Goal: Transaction & Acquisition: Register for event/course

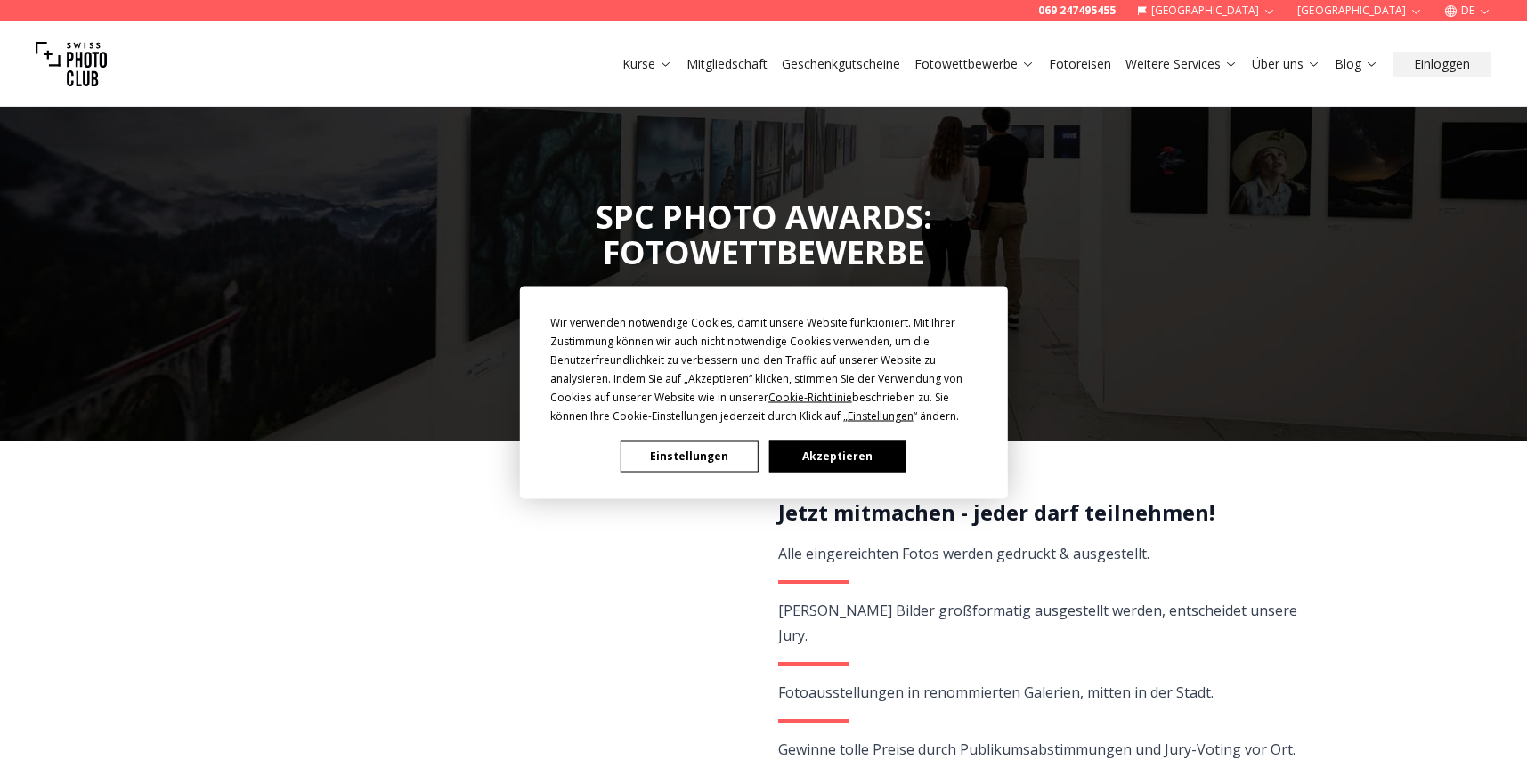
click at [833, 449] on button "Akzeptieren" at bounding box center [837, 456] width 137 height 31
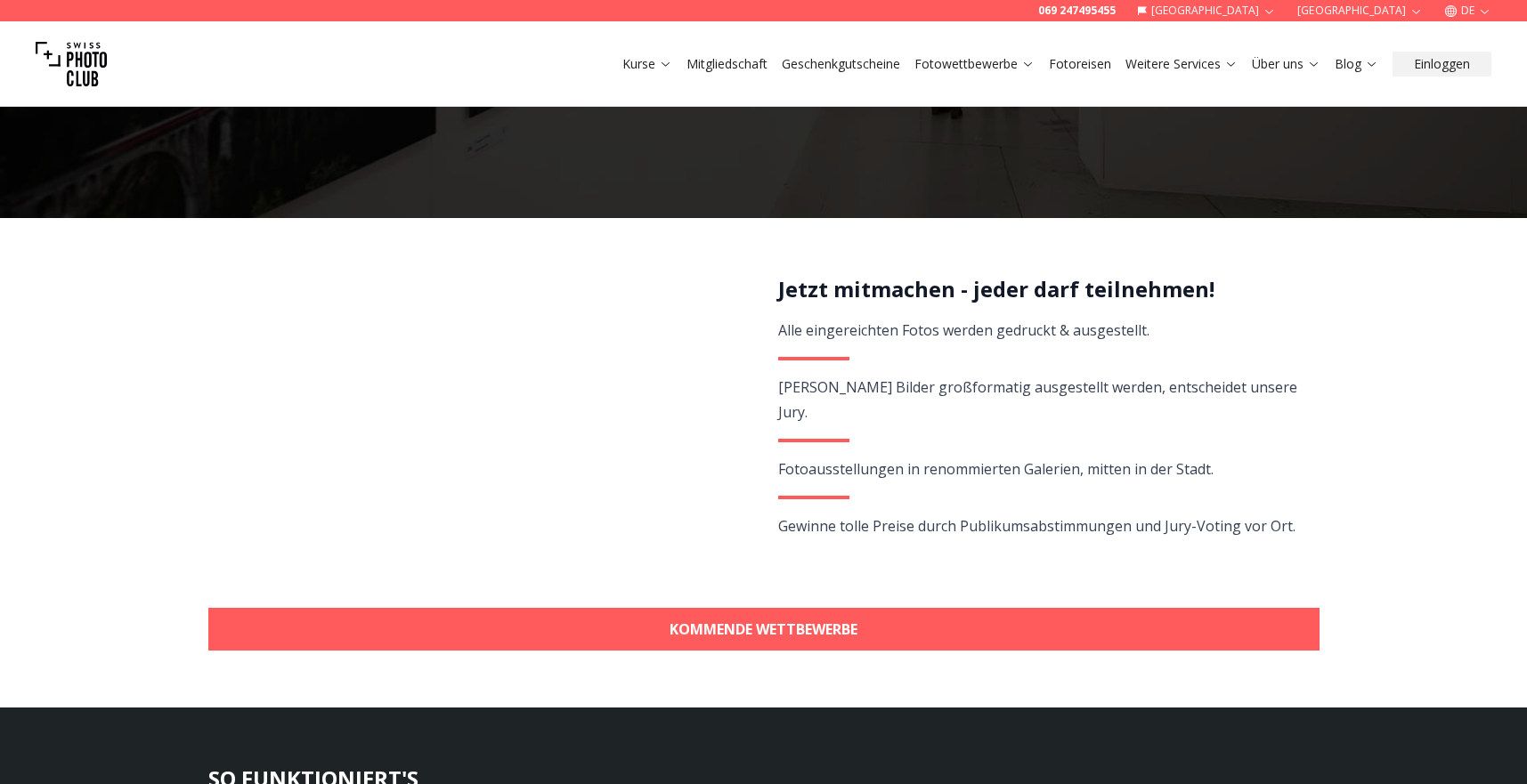
scroll to position [237, 0]
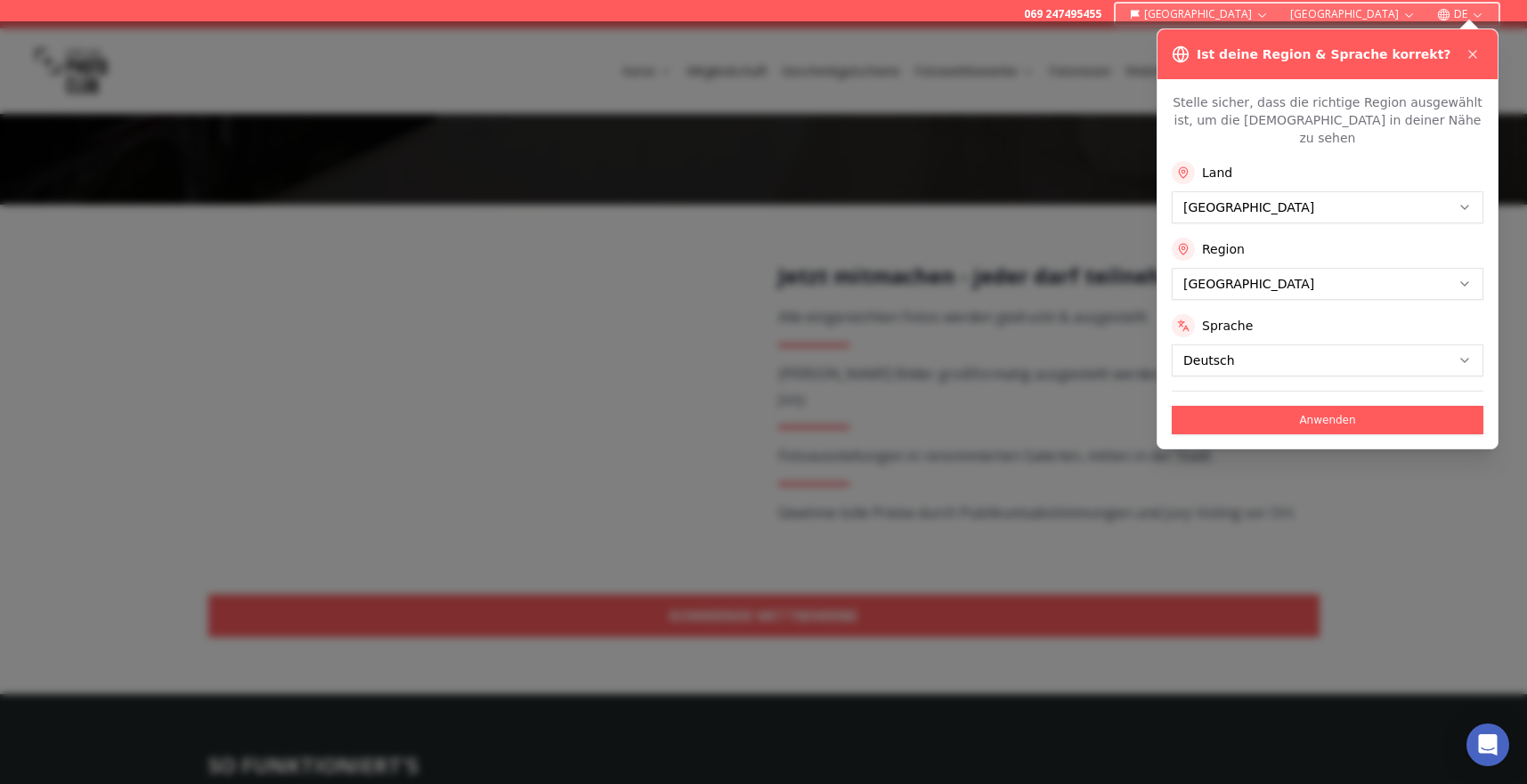
click at [1013, 586] on div at bounding box center [764, 403] width 1527 height 763
click at [1279, 406] on button "Anwenden" at bounding box center [1327, 421] width 311 height 29
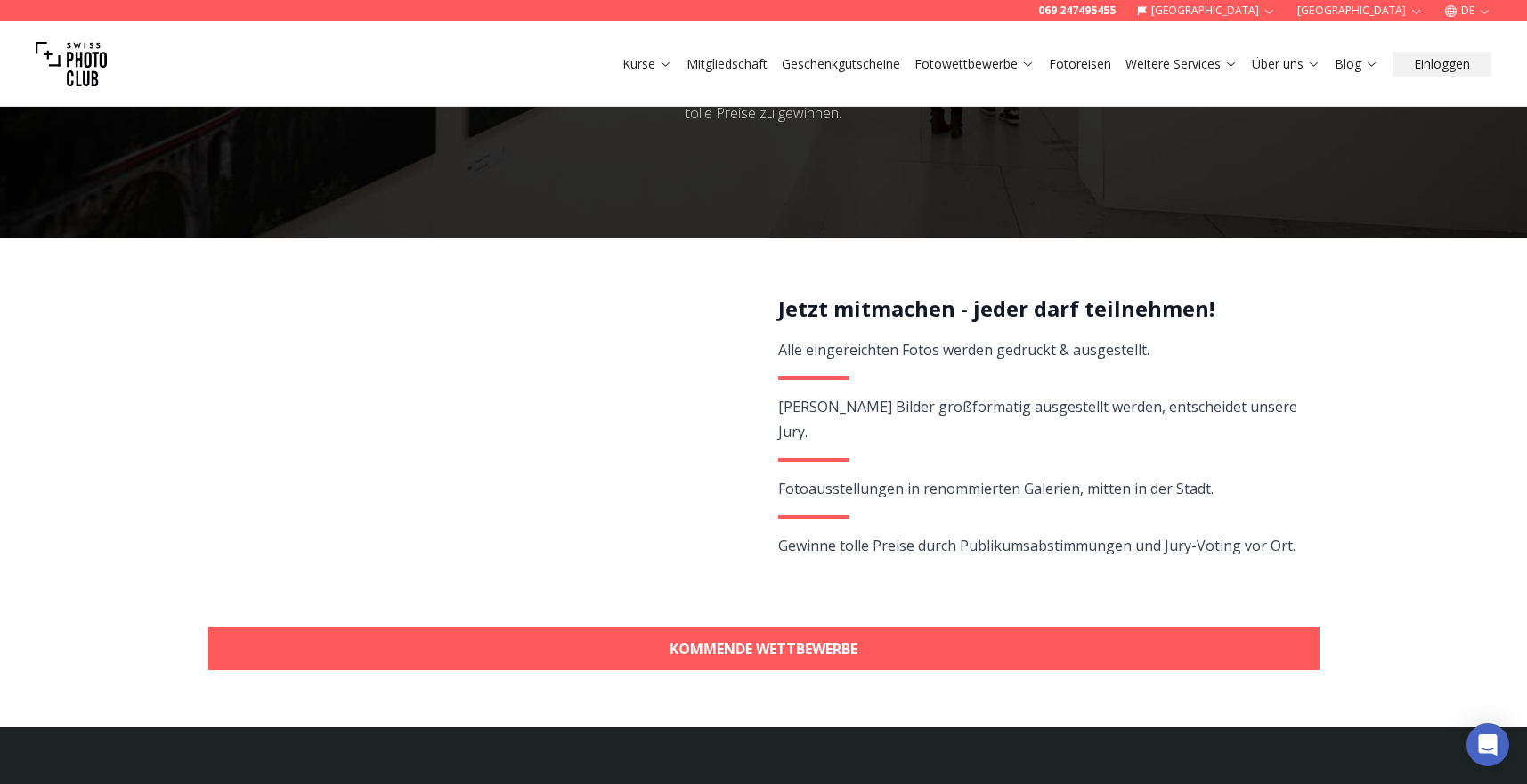
scroll to position [230, 0]
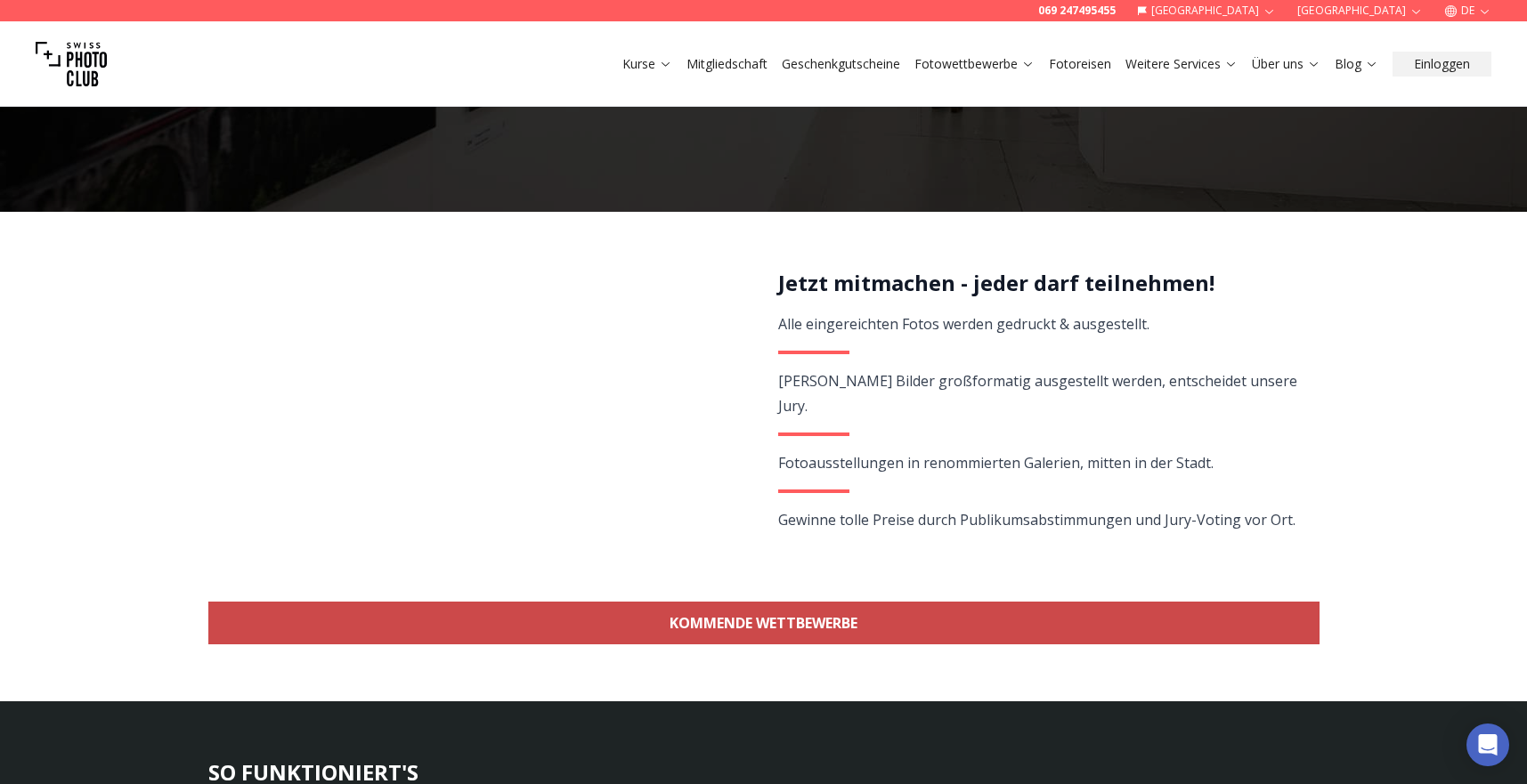
click at [761, 624] on link "KOMMENDE WETTBEWERBE" at bounding box center [764, 624] width 1112 height 43
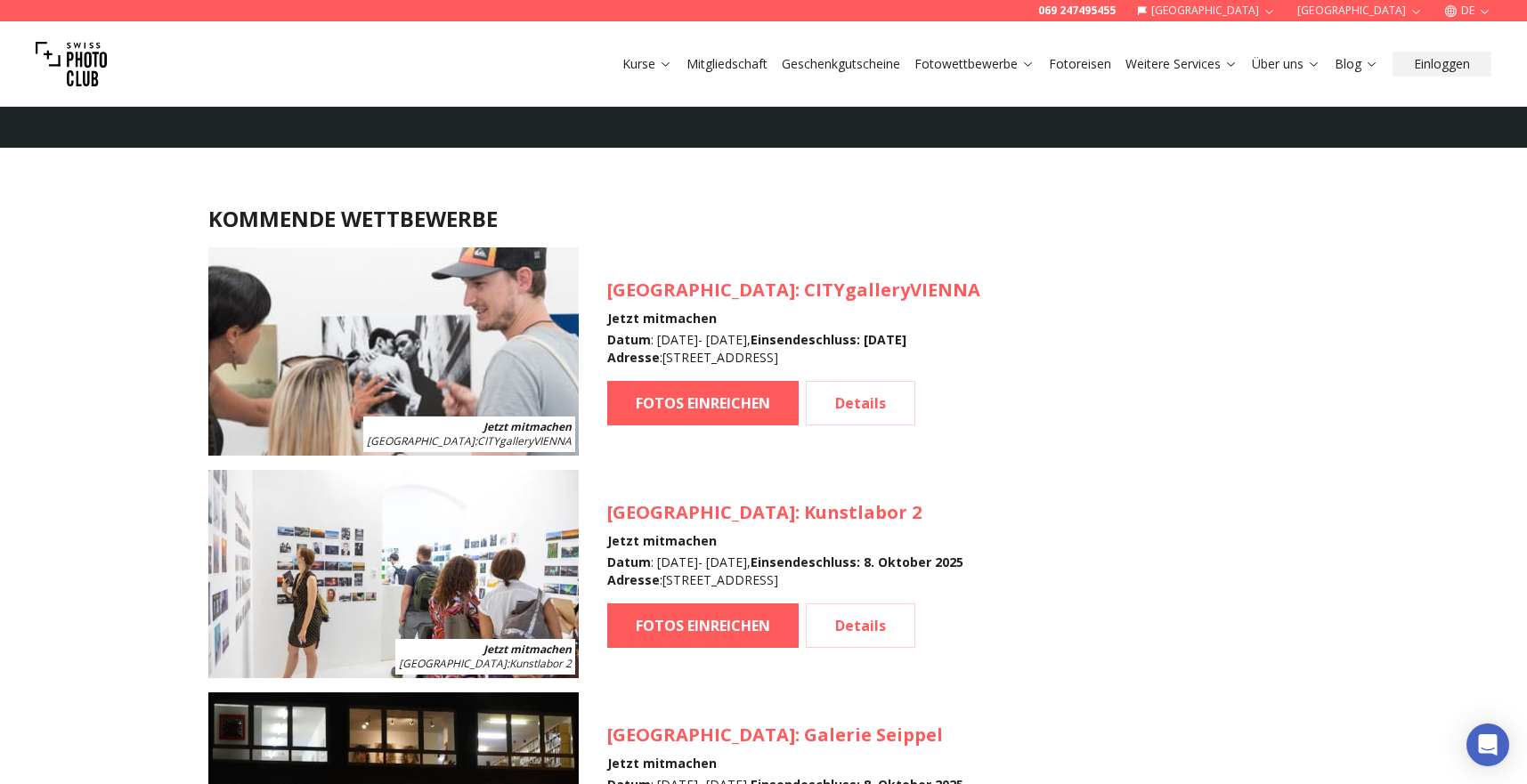
scroll to position [1533, 0]
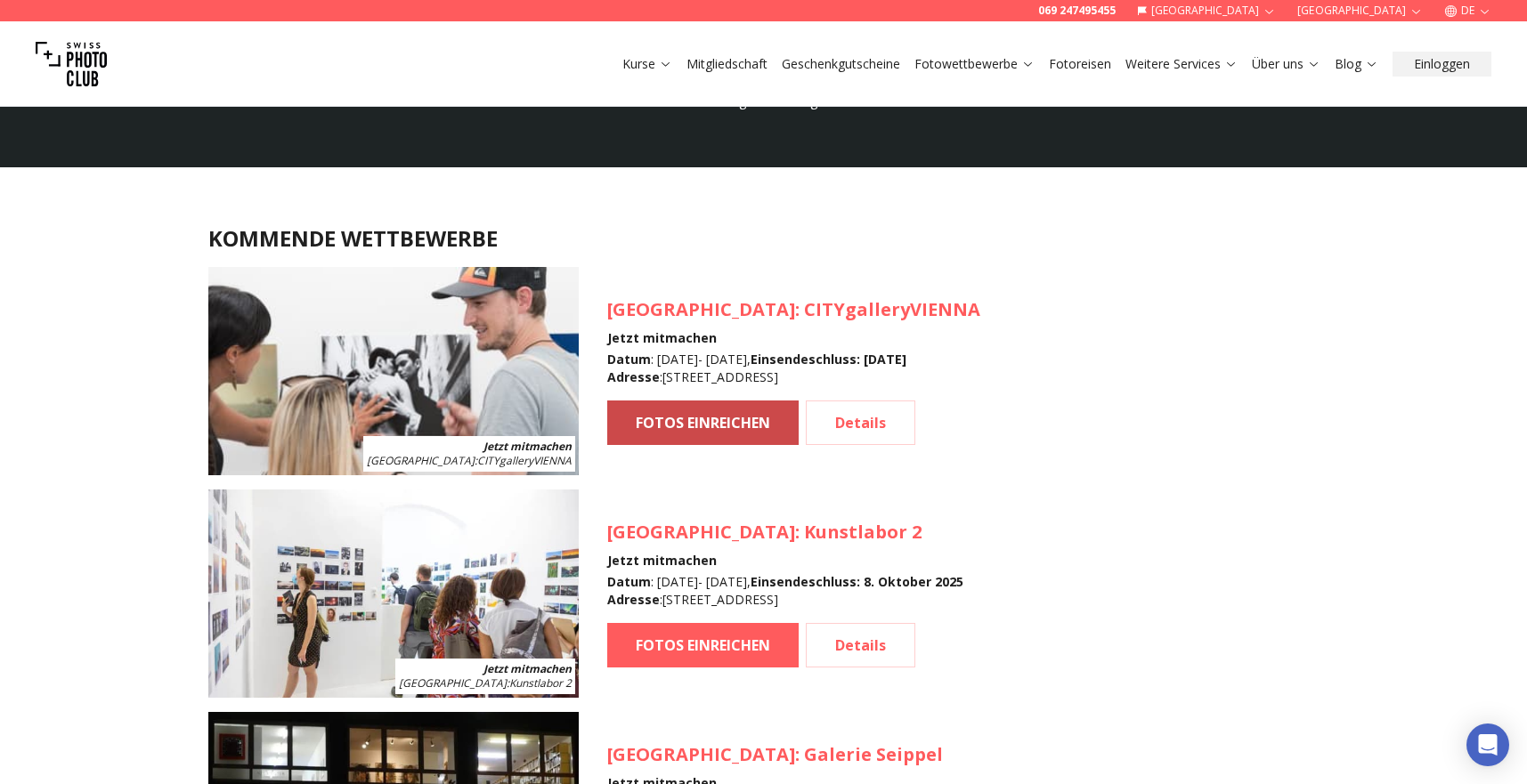
click at [718, 425] on link "FOTOS EINREICHEN" at bounding box center [703, 423] width 192 height 45
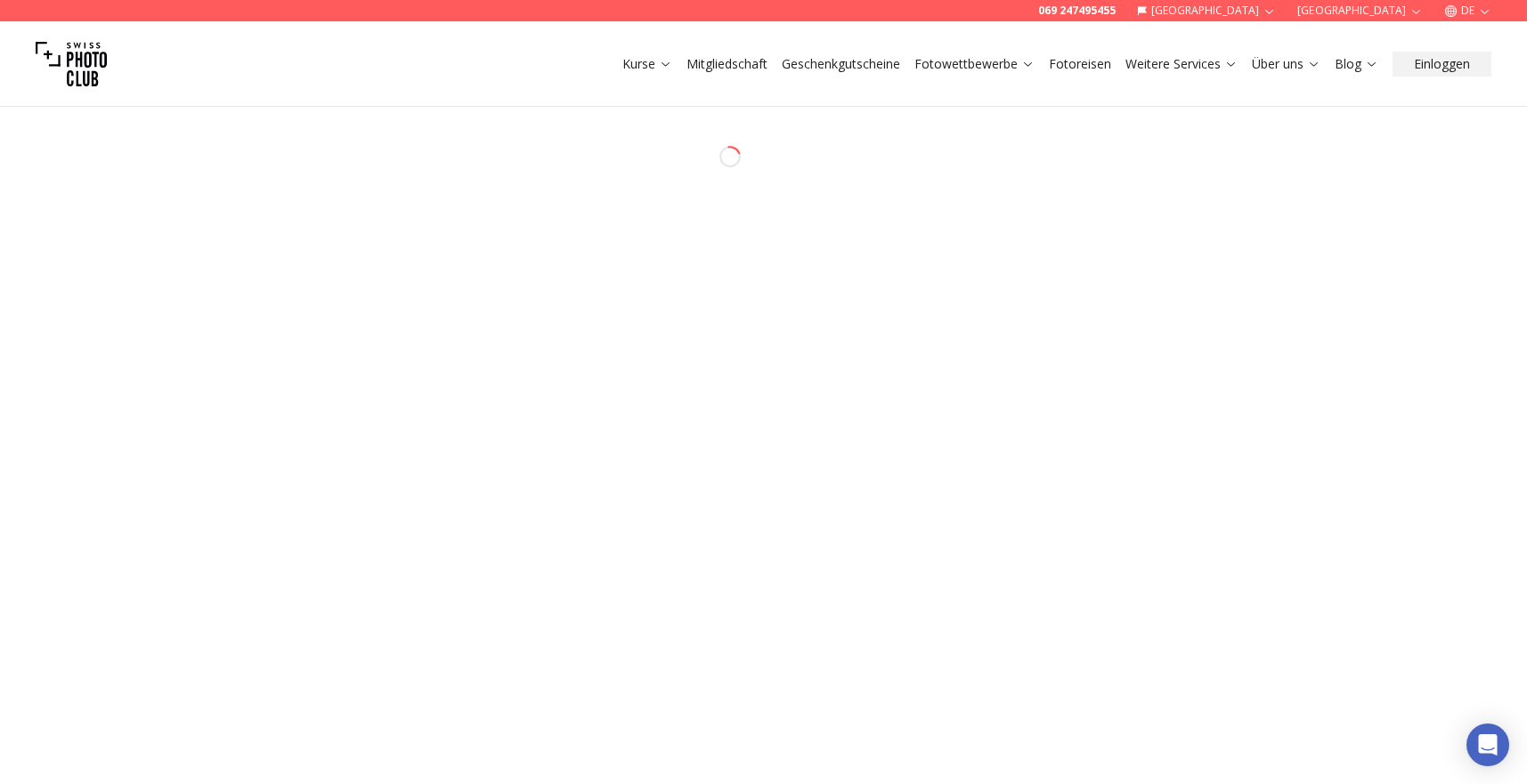
select select "*******"
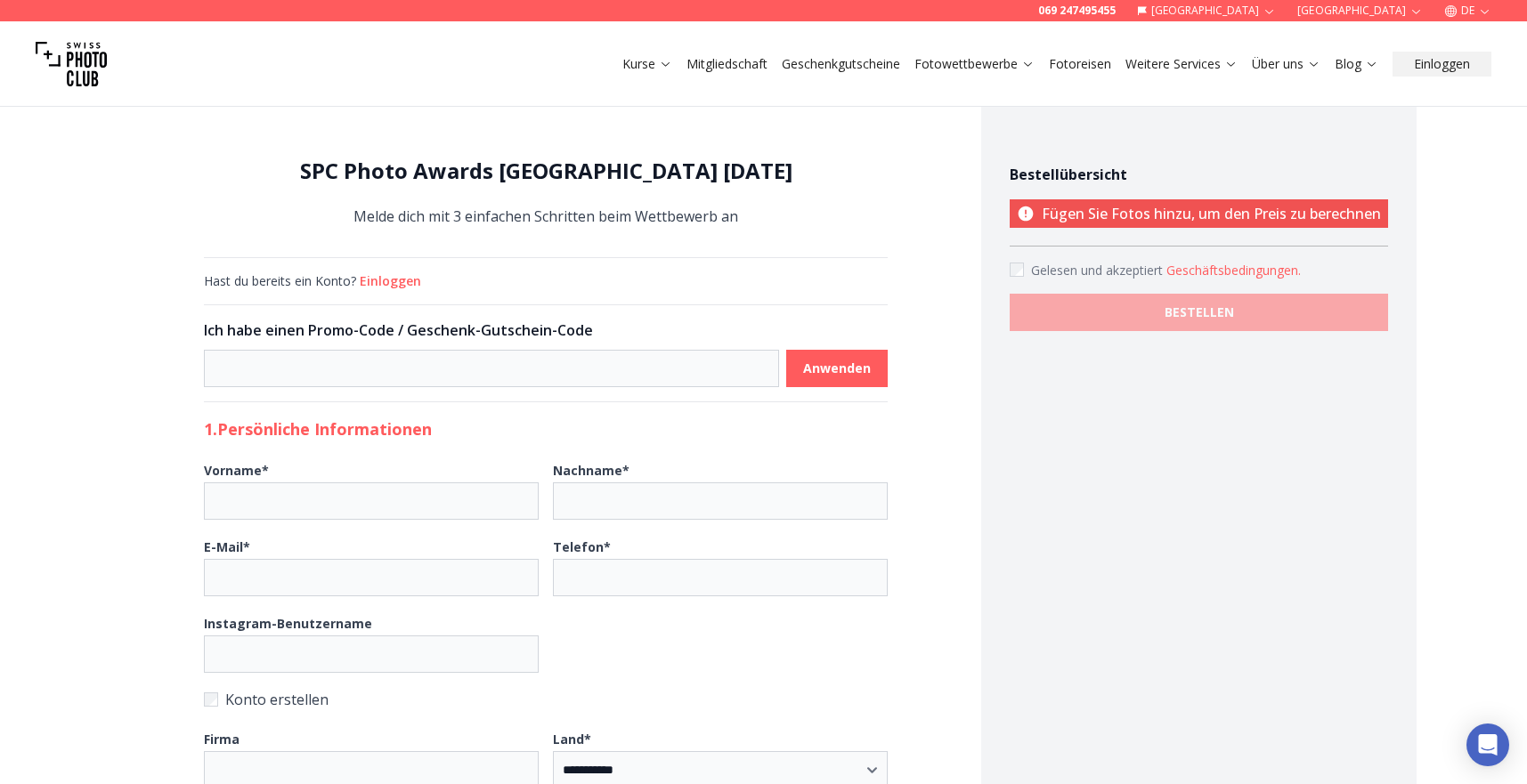
click at [643, 180] on h1 "SPC Photo Awards [GEOGRAPHIC_DATA] [DATE]" at bounding box center [546, 171] width 684 height 29
